Goal: Transaction & Acquisition: Purchase product/service

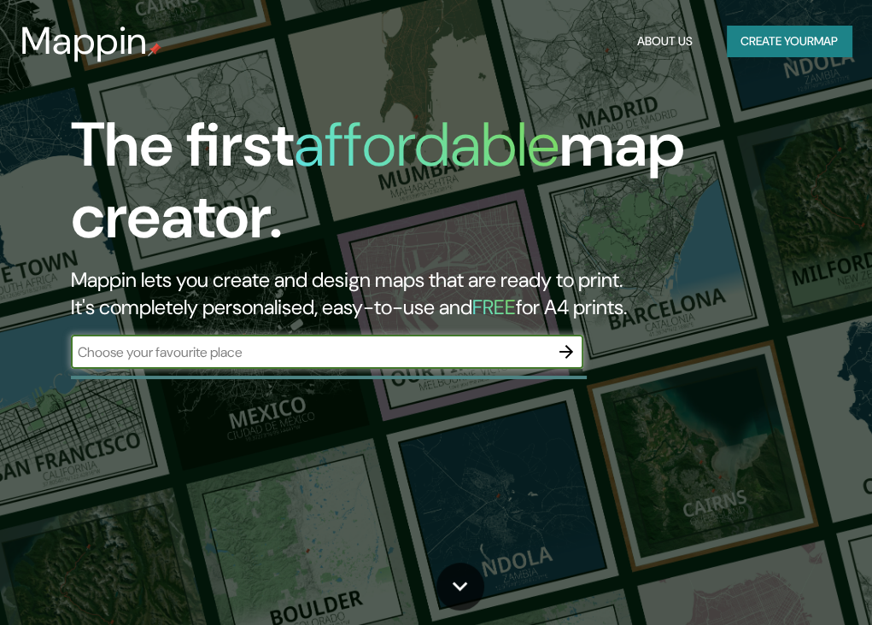
click at [389, 363] on div "​" at bounding box center [327, 352] width 512 height 34
type input "[GEOGRAPHIC_DATA]"
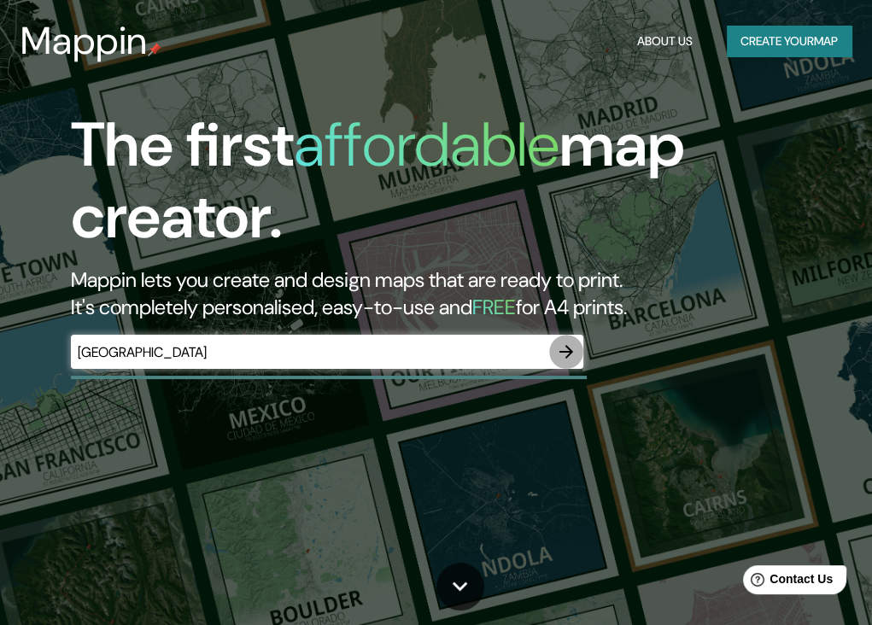
click at [564, 351] on icon "button" at bounding box center [566, 352] width 14 height 14
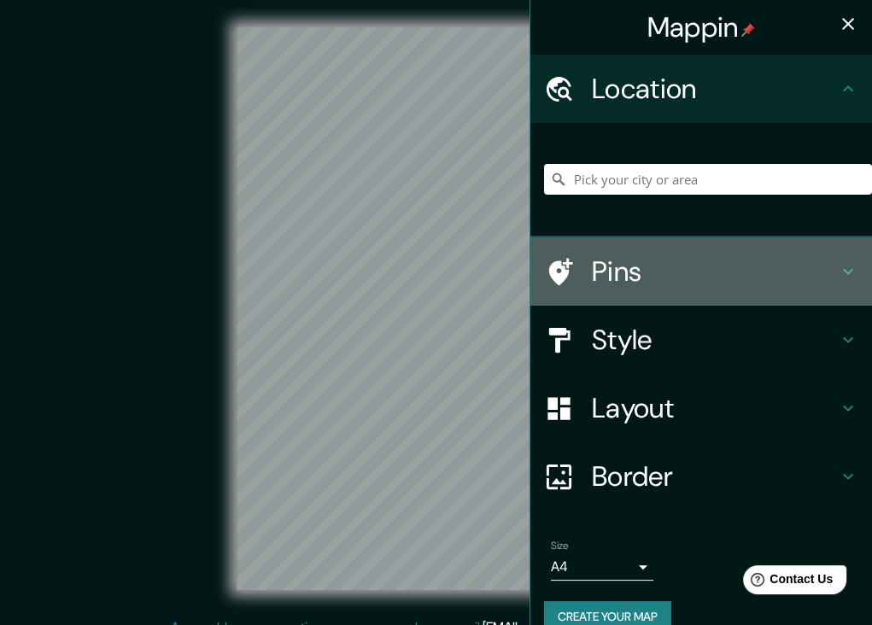
click at [840, 266] on icon at bounding box center [848, 271] width 20 height 20
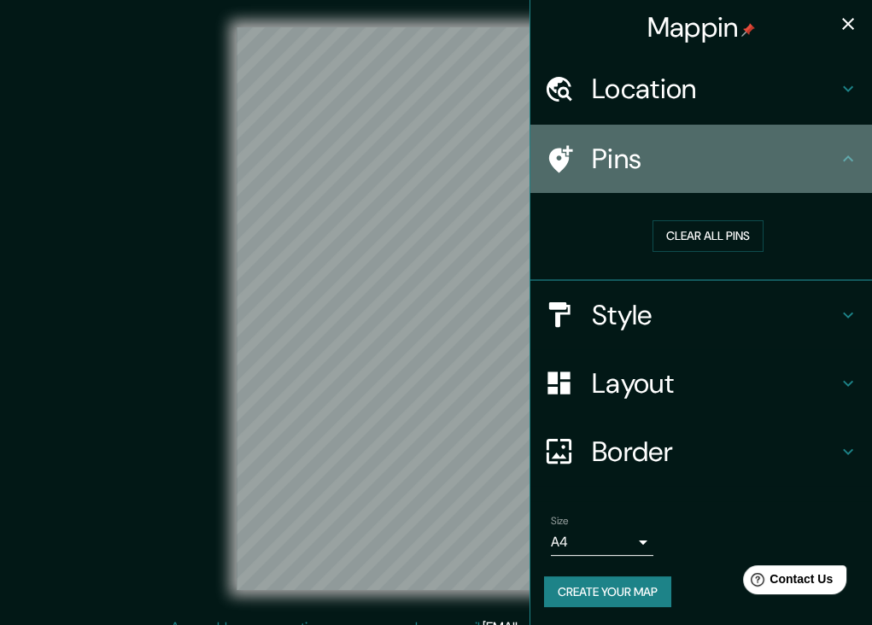
click at [838, 166] on icon at bounding box center [848, 159] width 20 height 20
click at [838, 158] on icon at bounding box center [848, 159] width 20 height 20
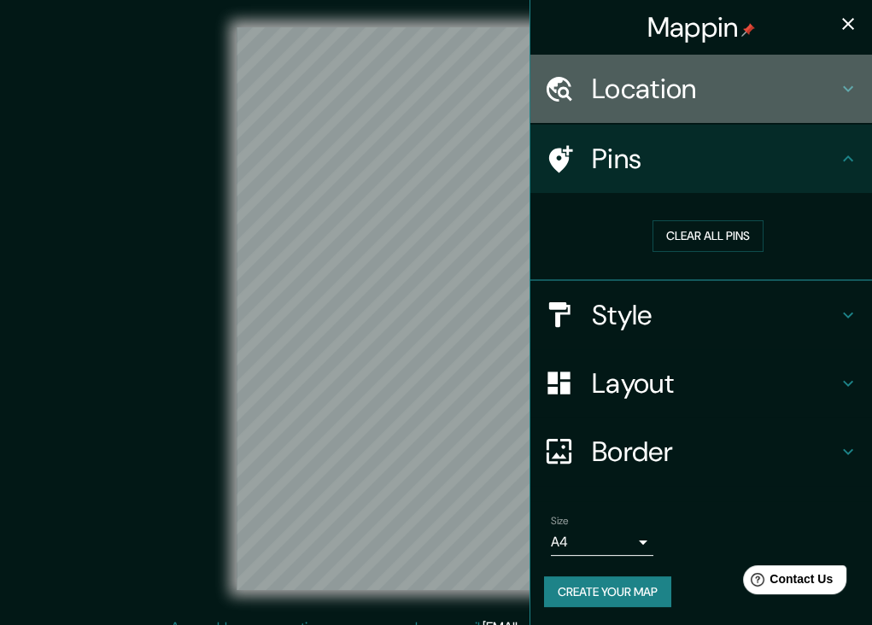
click at [710, 88] on h4 "Location" at bounding box center [715, 89] width 246 height 34
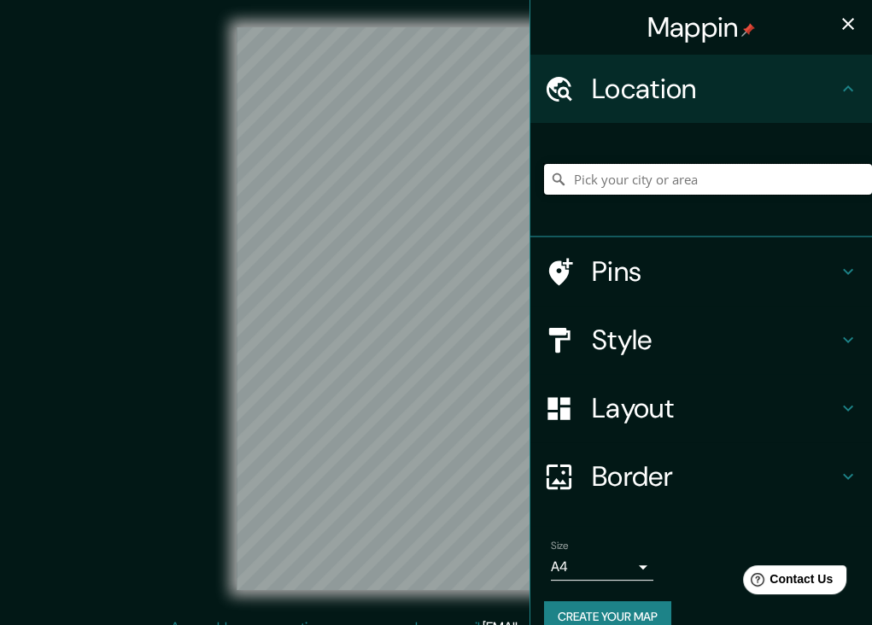
click at [734, 185] on input "Pick your city or area" at bounding box center [708, 179] width 328 height 31
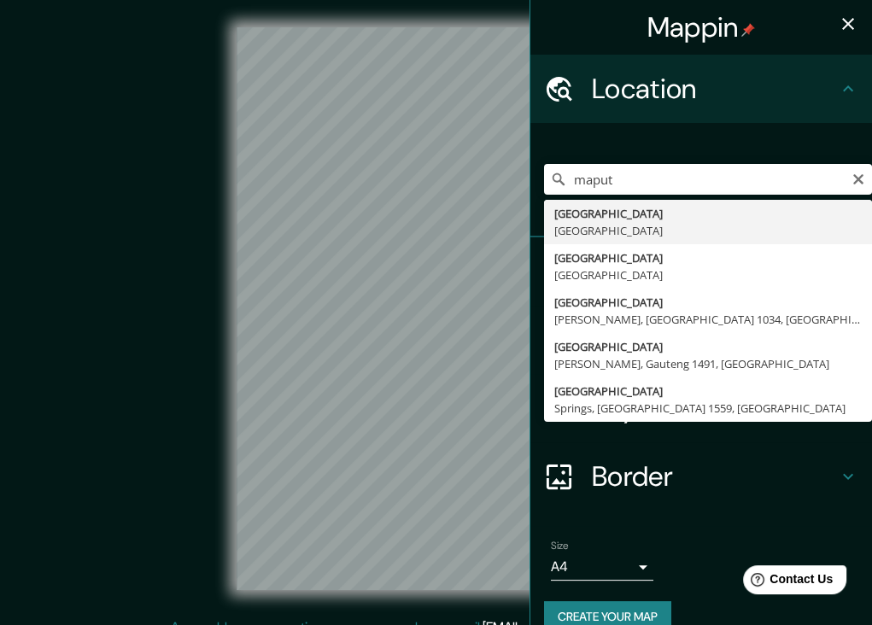
type input "[GEOGRAPHIC_DATA], [GEOGRAPHIC_DATA]"
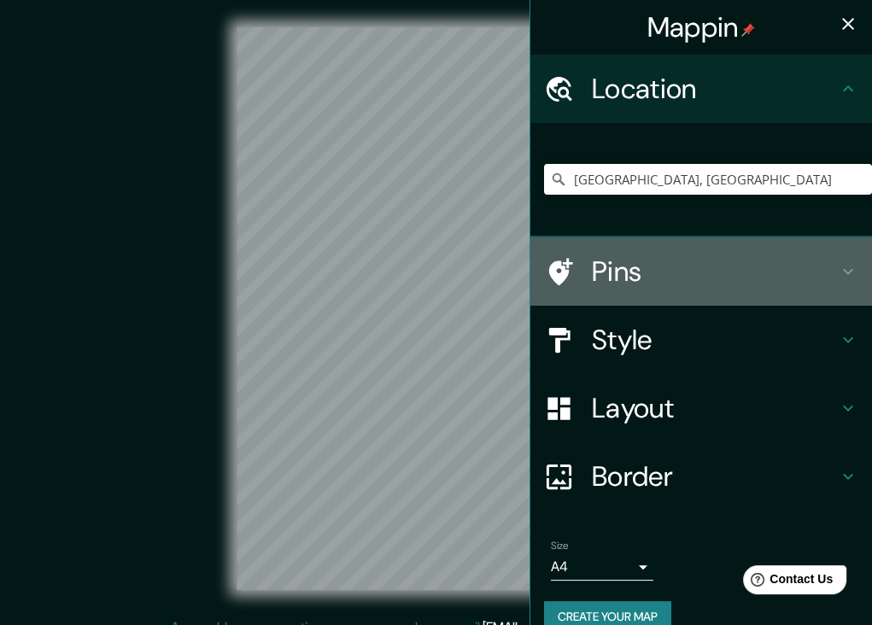
click at [838, 269] on icon at bounding box center [848, 271] width 20 height 20
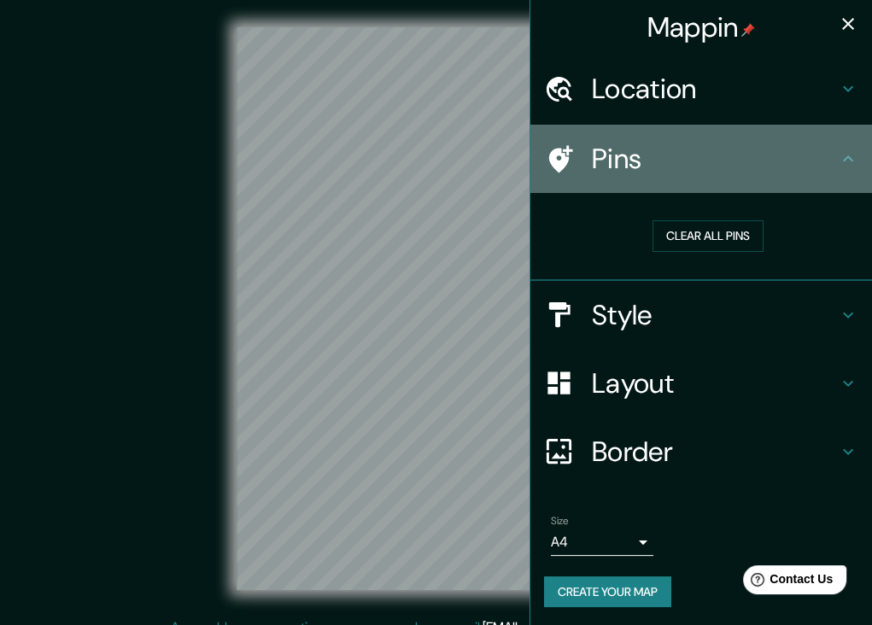
click at [838, 155] on icon at bounding box center [848, 159] width 20 height 20
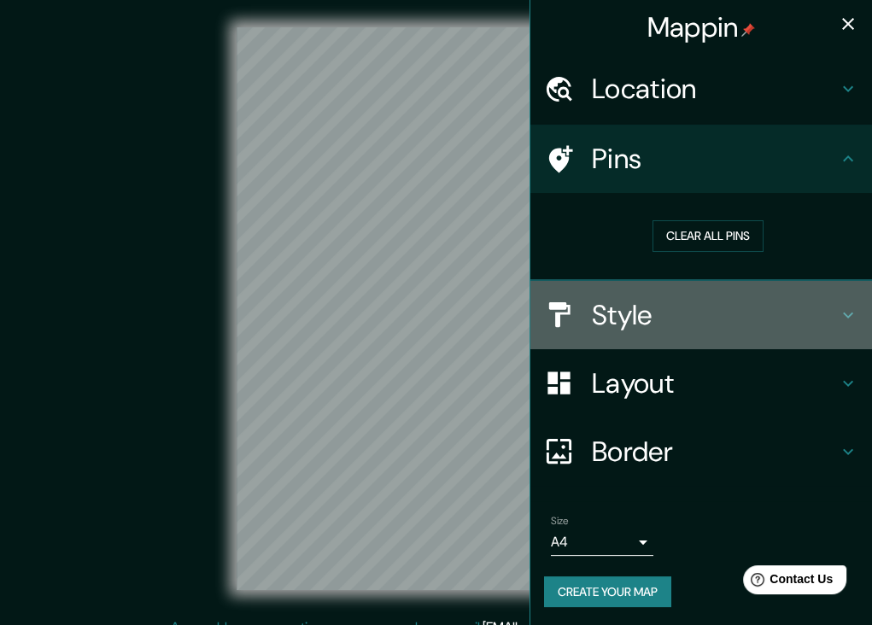
click at [821, 313] on h4 "Style" at bounding box center [715, 315] width 246 height 34
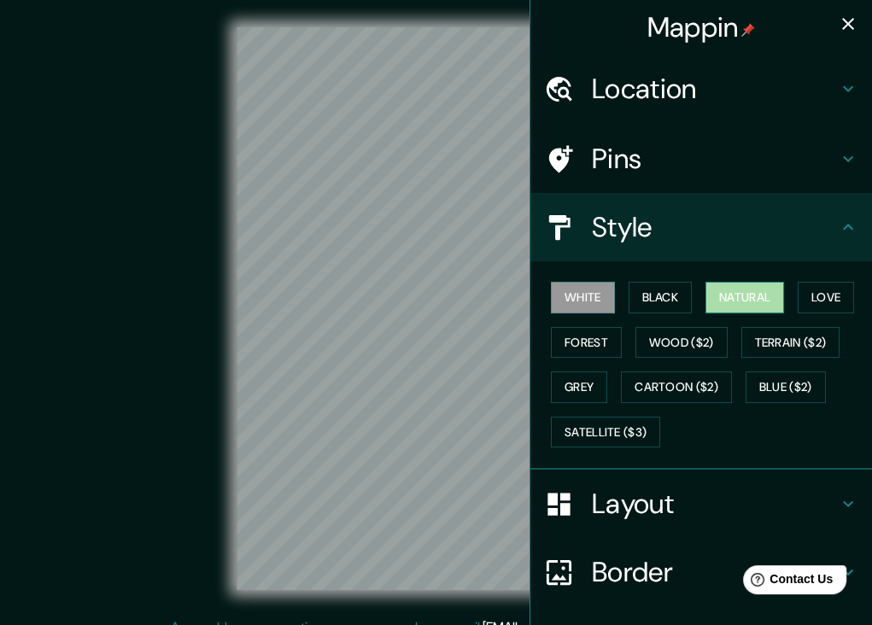
click at [714, 300] on button "Natural" at bounding box center [744, 298] width 79 height 32
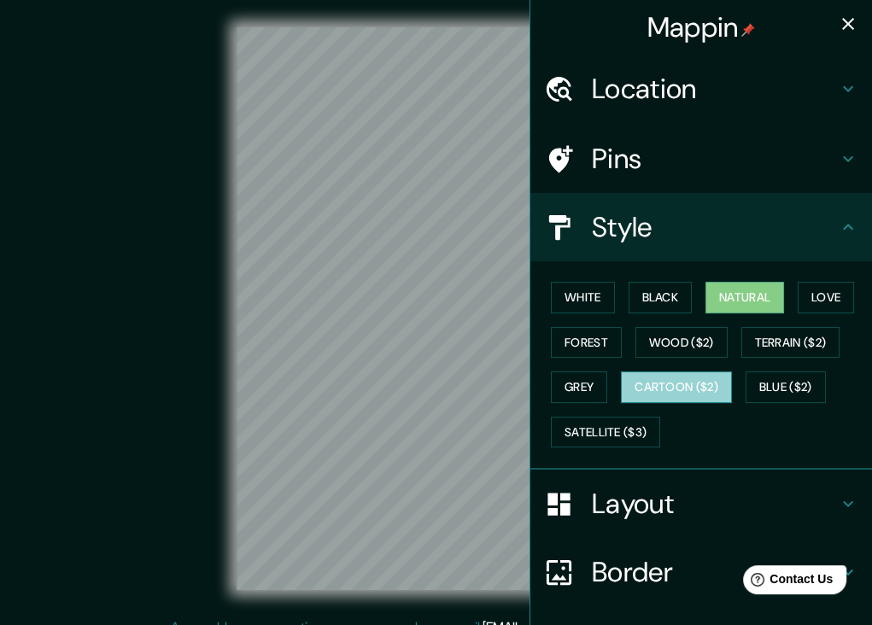
click at [686, 389] on button "Cartoon ($2)" at bounding box center [676, 387] width 111 height 32
click at [550, 255] on div "Mappin Location [GEOGRAPHIC_DATA], [GEOGRAPHIC_DATA] Pins Style White Black Nat…" at bounding box center [436, 322] width 872 height 645
drag, startPoint x: 550, startPoint y: 255, endPoint x: 607, endPoint y: 276, distance: 60.8
click at [607, 276] on ul "Location [GEOGRAPHIC_DATA], [GEOGRAPHIC_DATA] Pins Style White Black Natural Lo…" at bounding box center [701, 402] width 342 height 694
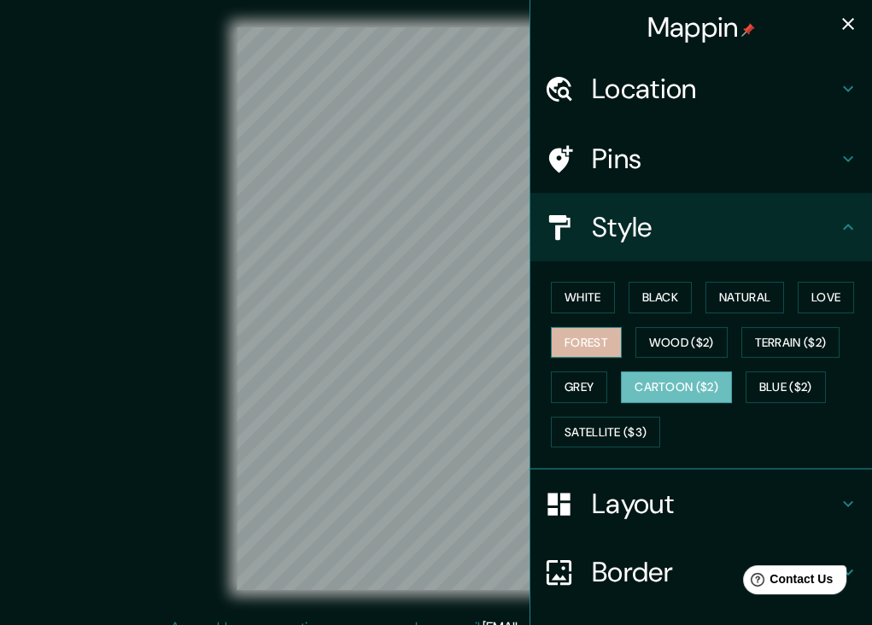
click at [551, 341] on button "Forest" at bounding box center [586, 343] width 71 height 32
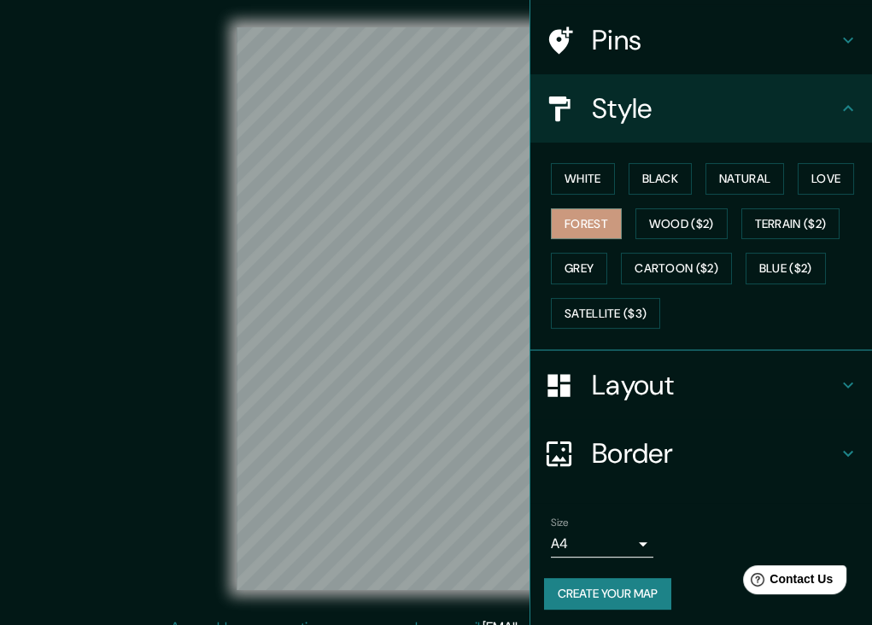
scroll to position [120, 0]
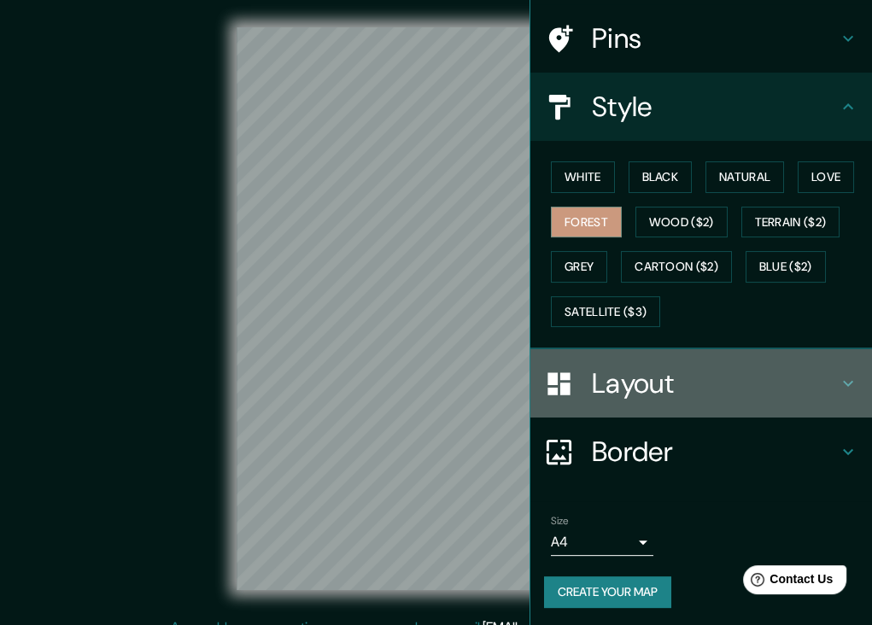
click at [631, 380] on h4 "Layout" at bounding box center [715, 383] width 246 height 34
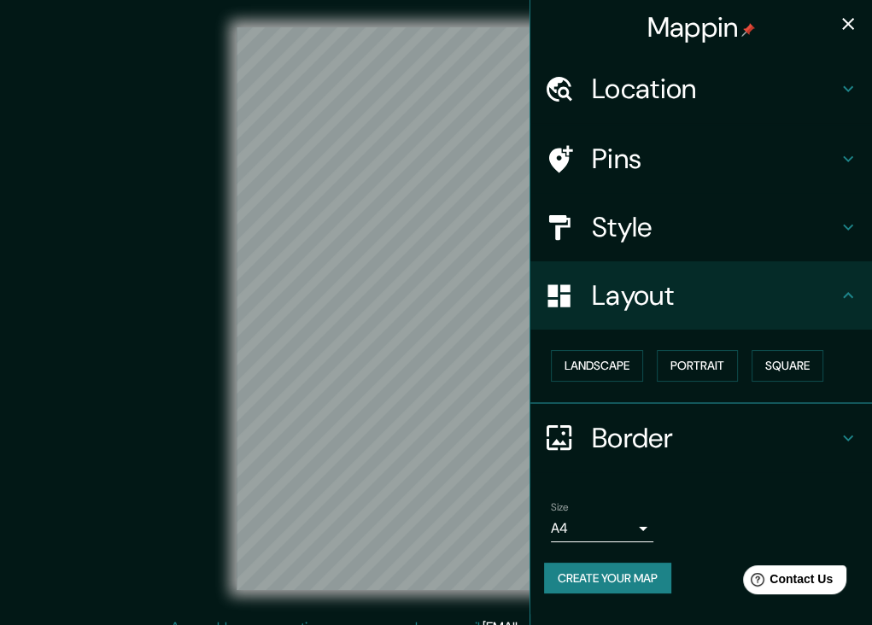
scroll to position [0, 0]
click at [602, 373] on button "Landscape" at bounding box center [597, 366] width 92 height 32
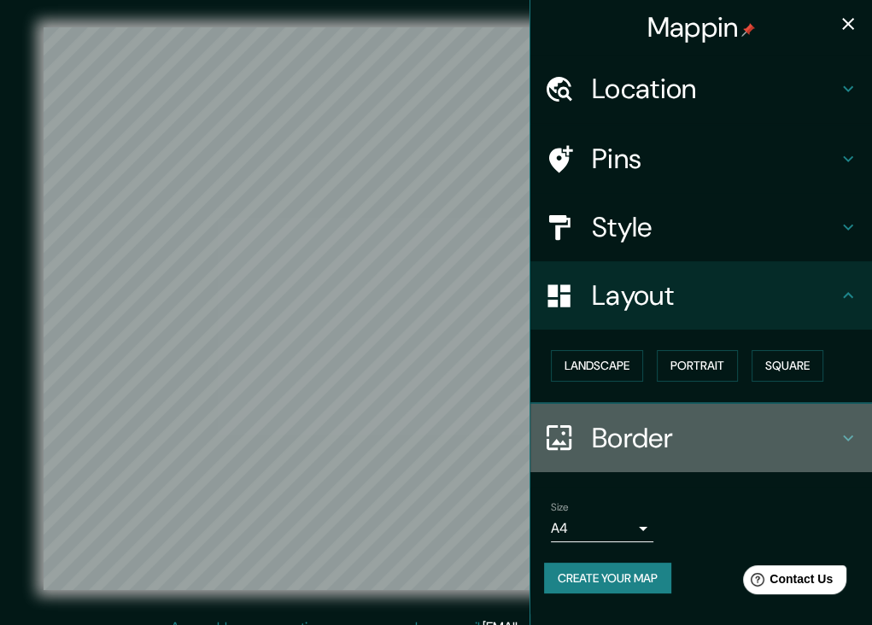
click at [600, 444] on h4 "Border" at bounding box center [715, 438] width 246 height 34
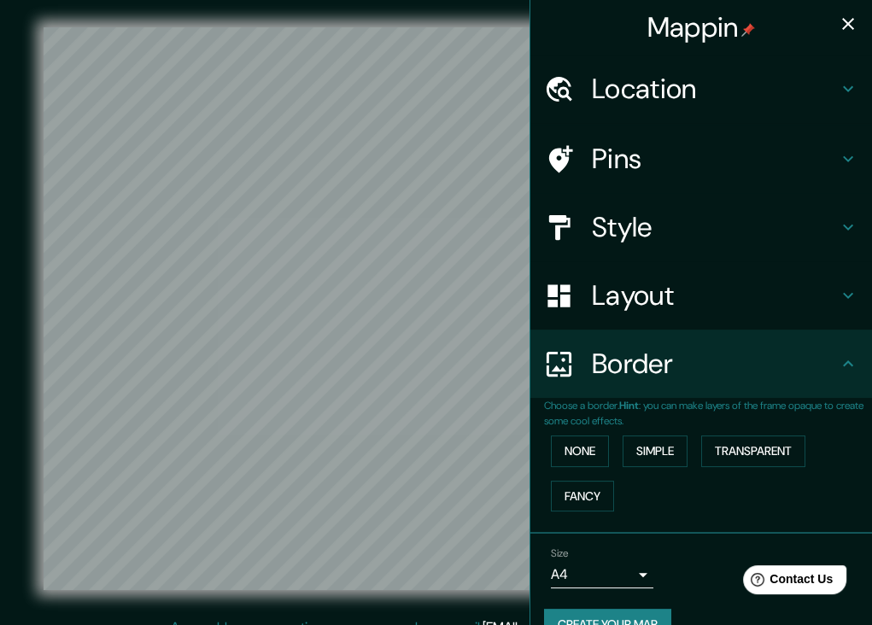
click at [626, 388] on div "Border" at bounding box center [701, 364] width 342 height 68
click at [734, 461] on button "Transparent" at bounding box center [753, 451] width 104 height 32
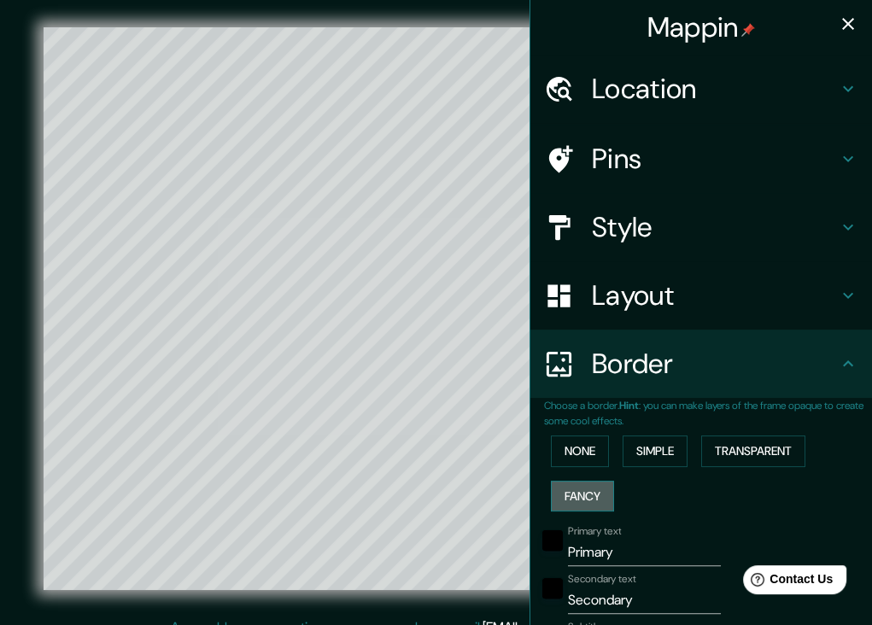
click at [578, 489] on button "Fancy" at bounding box center [582, 497] width 63 height 32
click at [714, 453] on button "Transparent" at bounding box center [753, 451] width 104 height 32
click at [647, 459] on button "Simple" at bounding box center [654, 451] width 65 height 32
click at [564, 451] on button "None" at bounding box center [580, 451] width 58 height 32
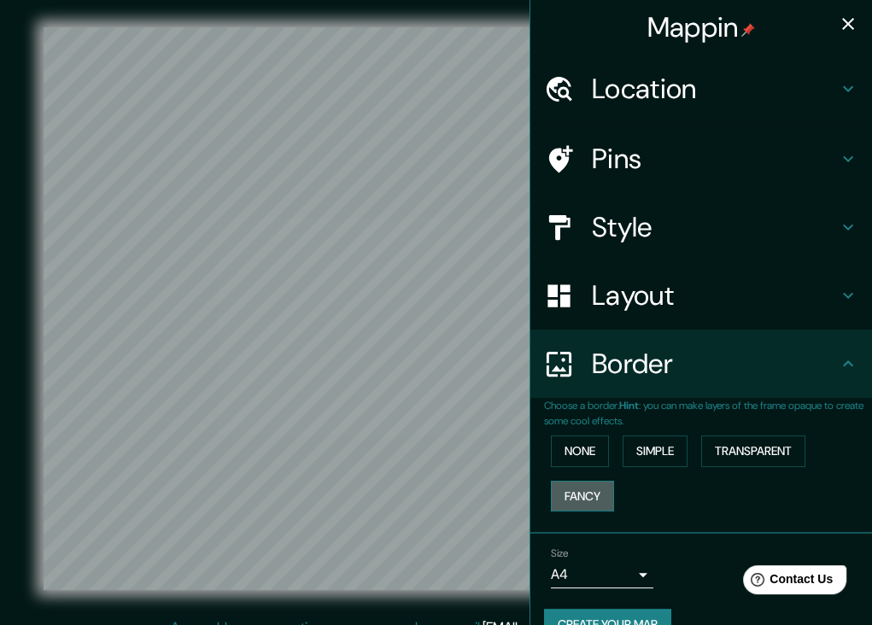
click at [584, 495] on button "Fancy" at bounding box center [582, 497] width 63 height 32
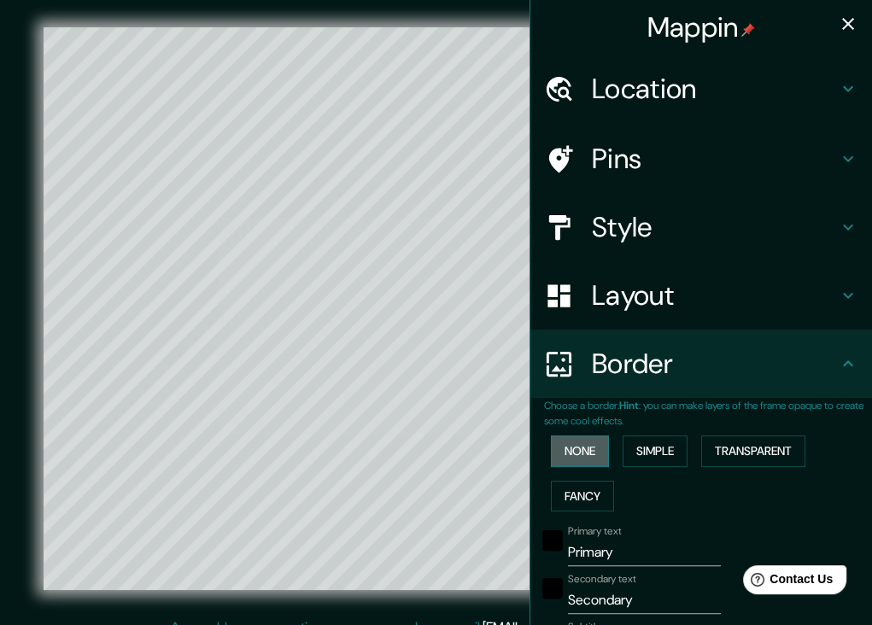
click at [574, 456] on button "None" at bounding box center [580, 451] width 58 height 32
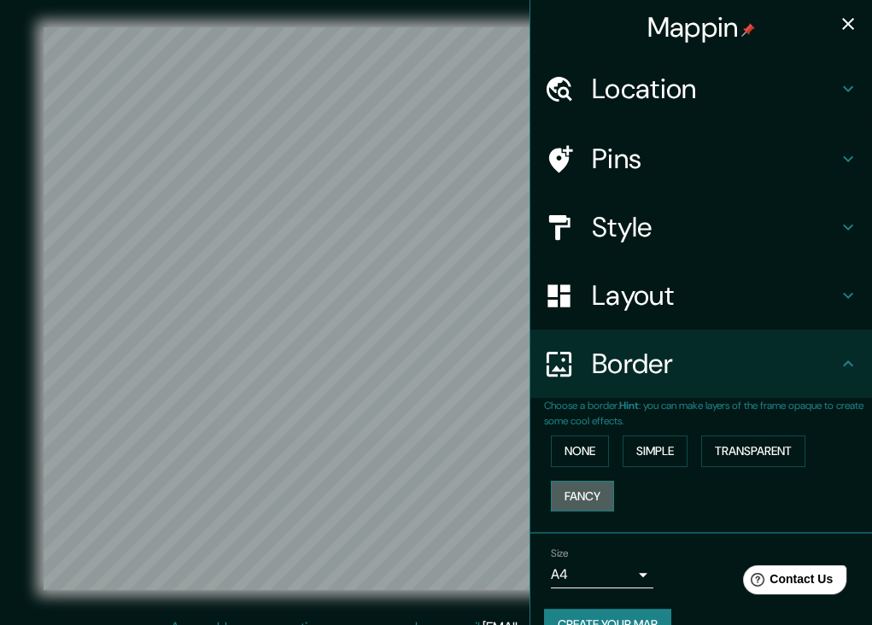
click at [570, 487] on button "Fancy" at bounding box center [582, 497] width 63 height 32
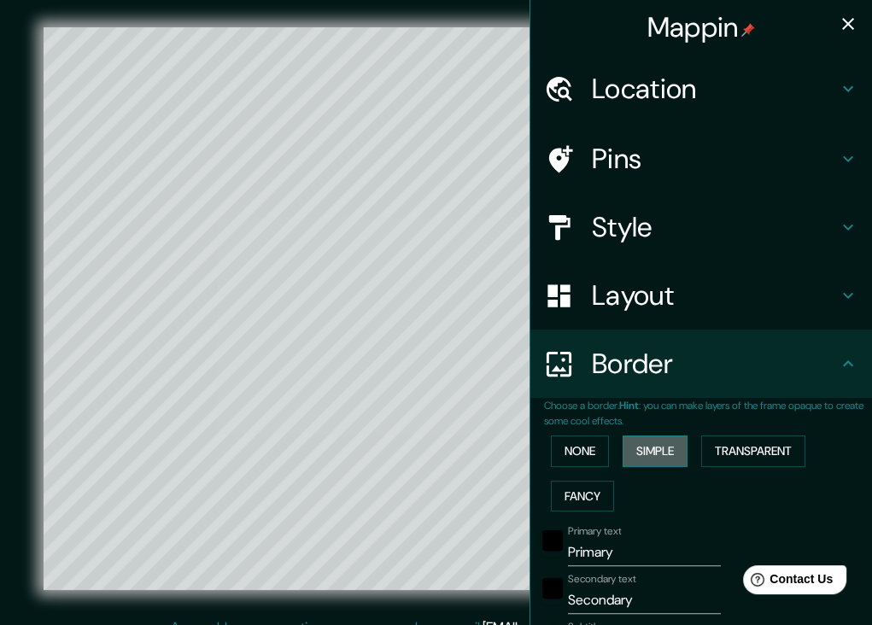
click at [662, 453] on button "Simple" at bounding box center [654, 451] width 65 height 32
click at [589, 491] on button "Fancy" at bounding box center [582, 497] width 63 height 32
click at [642, 463] on button "Simple" at bounding box center [654, 451] width 65 height 32
click at [722, 457] on button "Transparent" at bounding box center [753, 451] width 104 height 32
click at [577, 453] on button "None" at bounding box center [580, 451] width 58 height 32
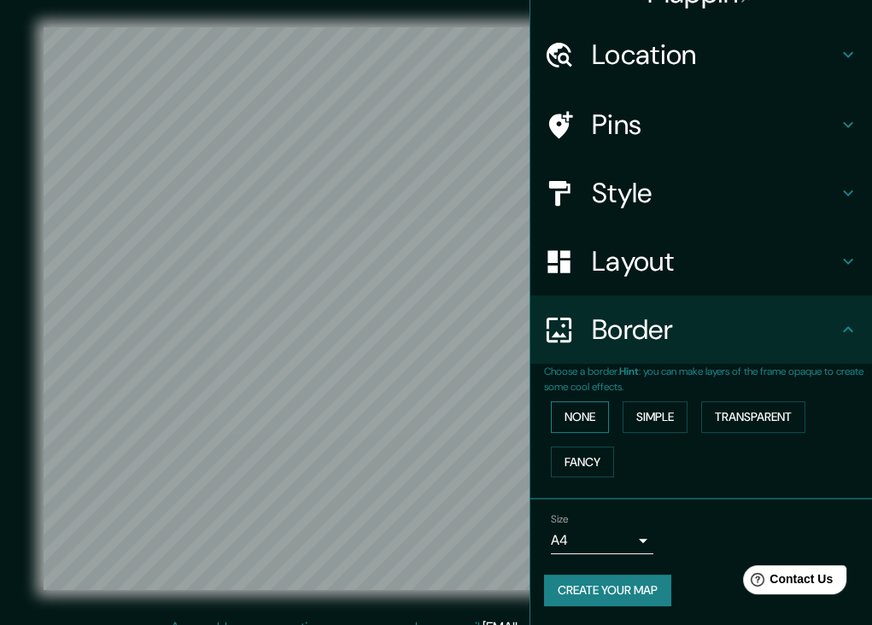
scroll to position [17, 0]
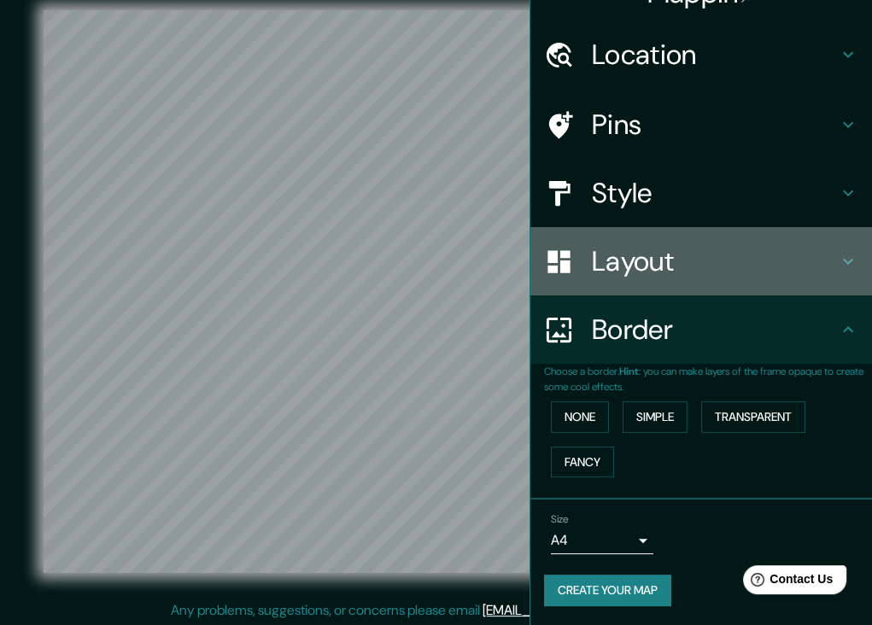
click at [564, 251] on div at bounding box center [568, 262] width 48 height 30
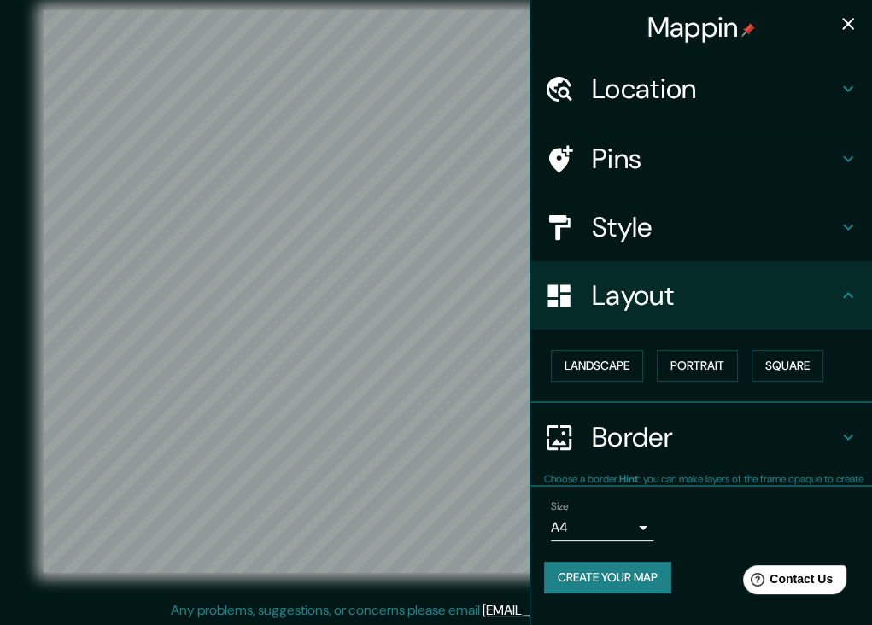
scroll to position [0, 0]
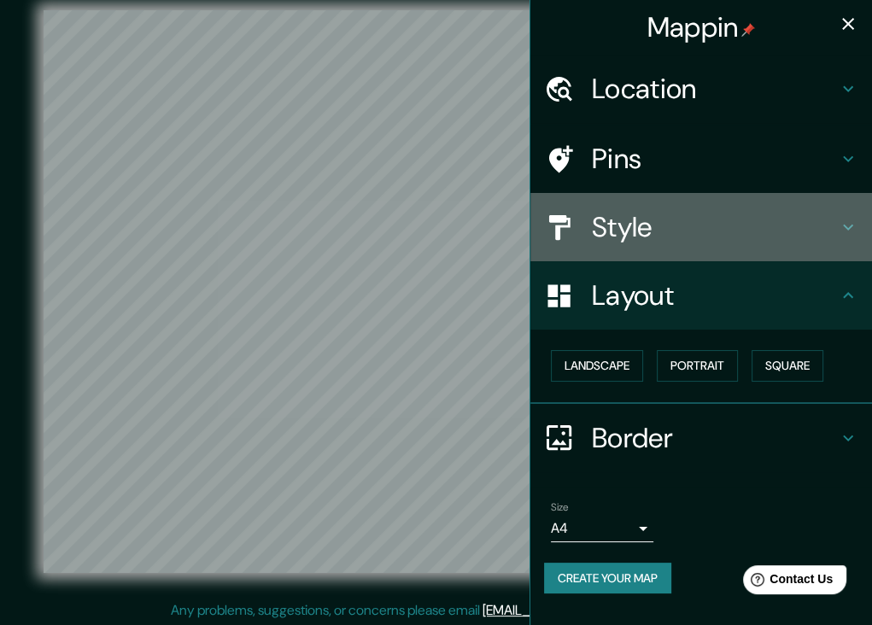
click at [595, 224] on h4 "Style" at bounding box center [715, 227] width 246 height 34
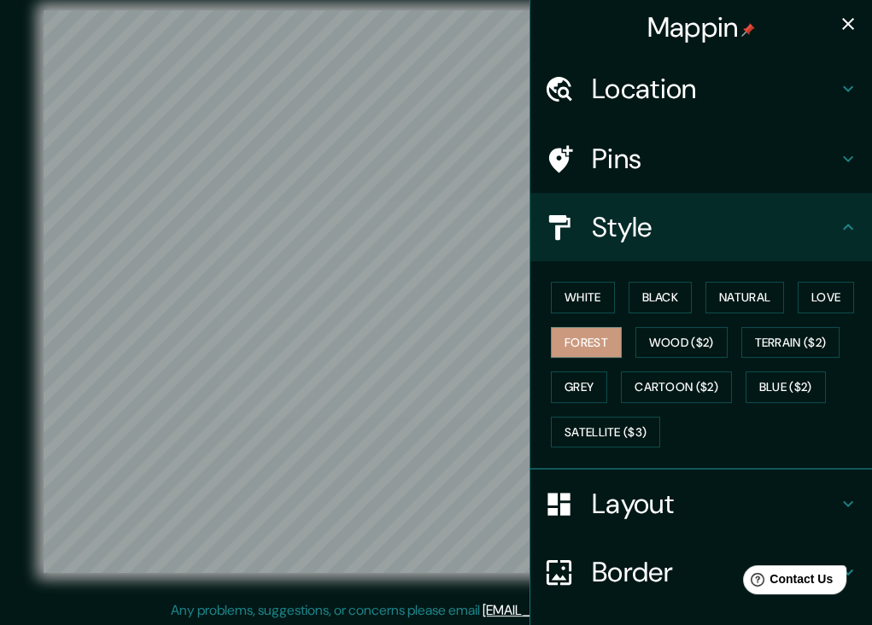
drag, startPoint x: 659, startPoint y: 275, endPoint x: 593, endPoint y: 359, distance: 106.9
click at [593, 359] on div "White Black Natural Love Forest Wood ($2) Terrain ($2) Grey Cartoon ($2) Blue (…" at bounding box center [708, 364] width 328 height 179
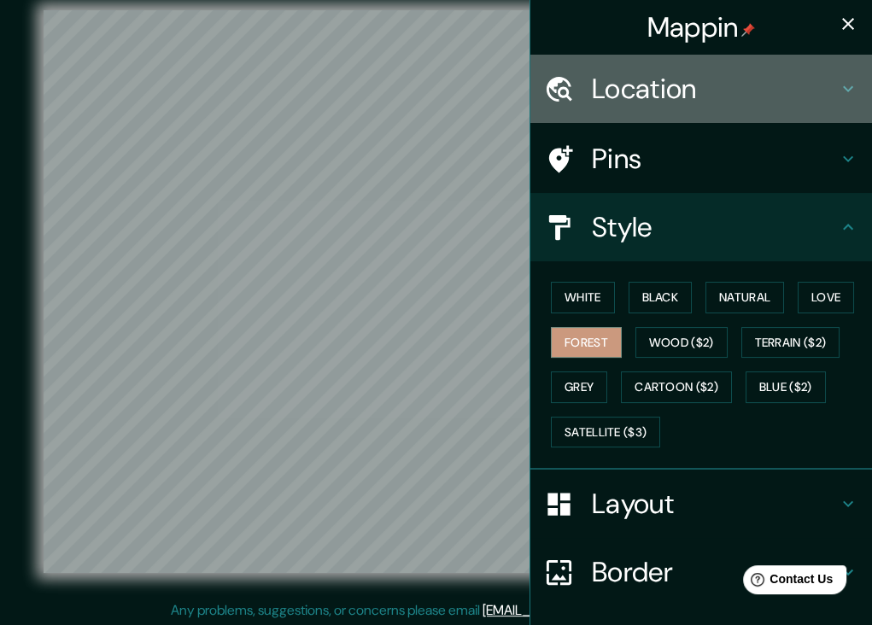
click at [690, 88] on h4 "Location" at bounding box center [715, 89] width 246 height 34
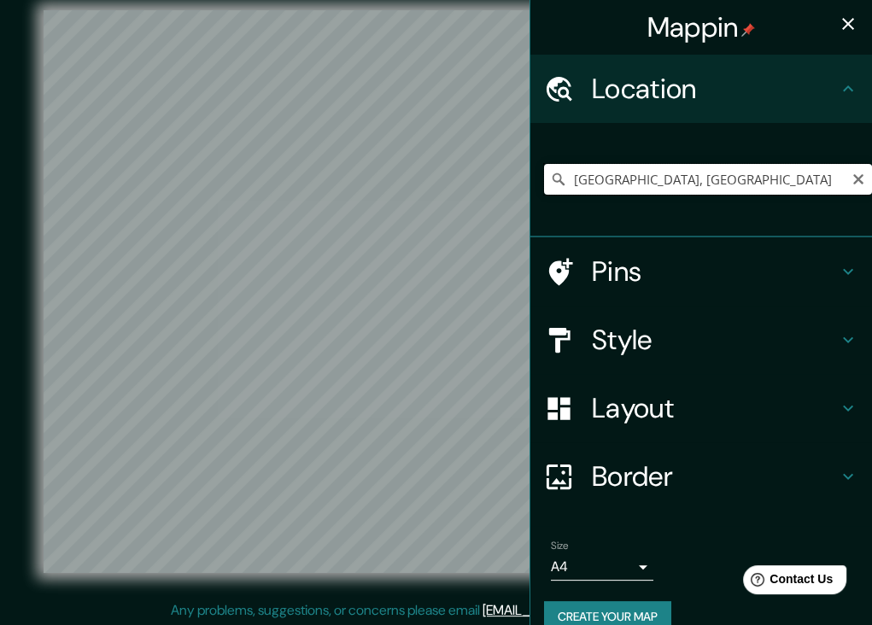
click at [692, 183] on input "[GEOGRAPHIC_DATA], [GEOGRAPHIC_DATA]" at bounding box center [708, 179] width 328 height 31
